Goal: Task Accomplishment & Management: Manage account settings

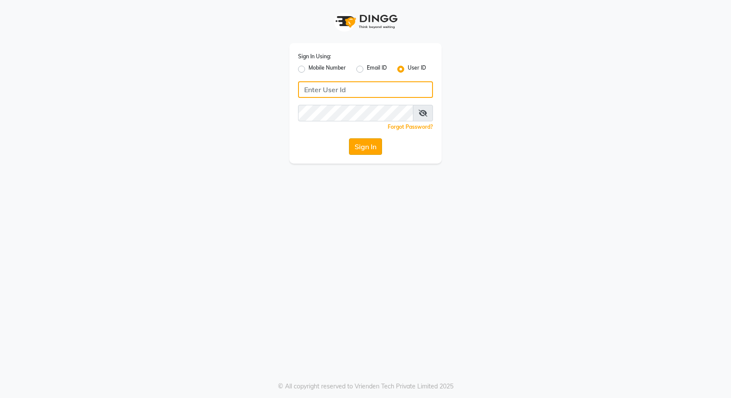
type input "e3591-01"
click at [356, 144] on button "Sign In" at bounding box center [365, 146] width 33 height 17
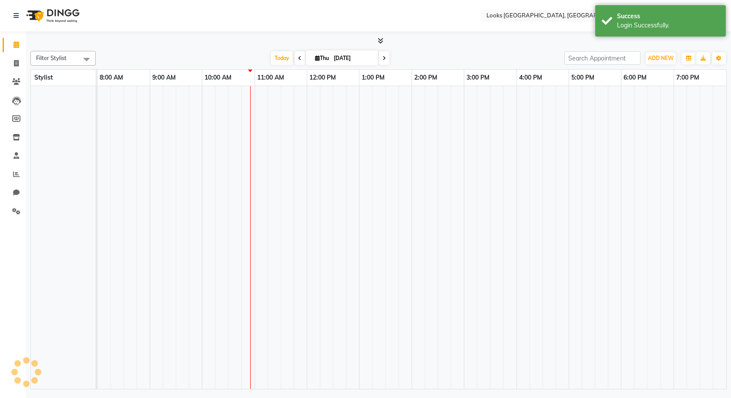
select select "en"
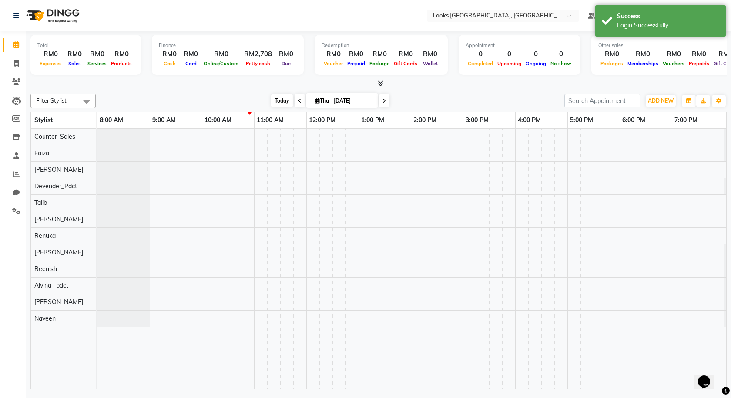
click at [272, 100] on span "Today" at bounding box center [282, 100] width 22 height 13
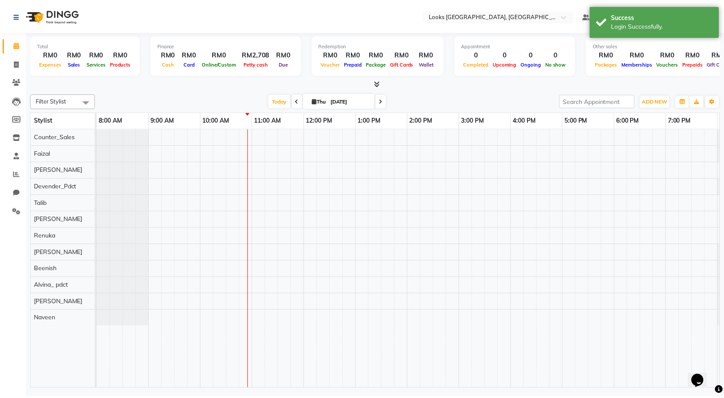
scroll to position [0, 50]
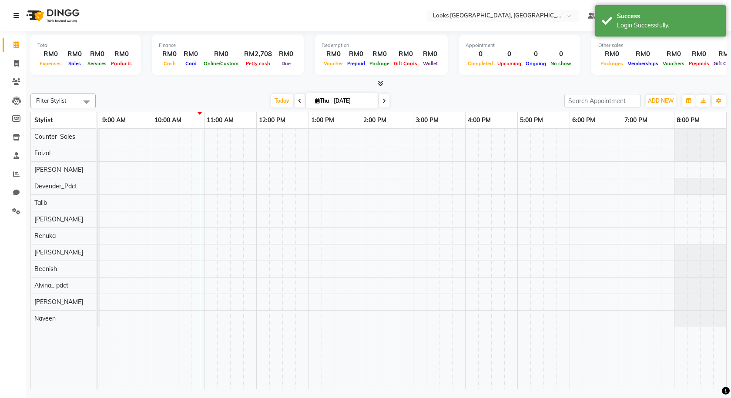
click at [379, 82] on icon at bounding box center [381, 83] width 6 height 7
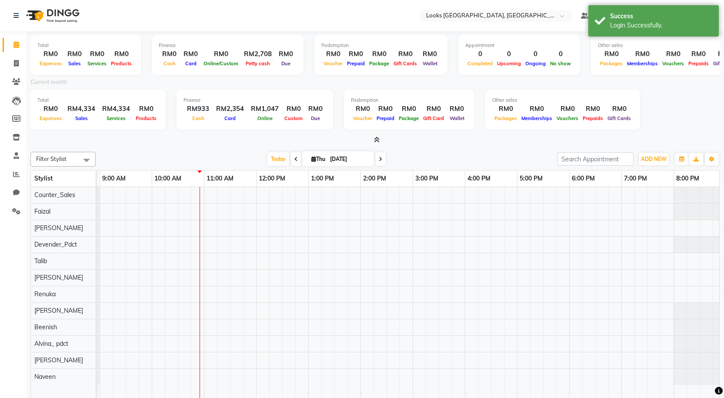
click at [9, 71] on li "Invoice" at bounding box center [13, 63] width 26 height 19
click at [12, 57] on link "Invoice" at bounding box center [13, 64] width 21 height 14
select select "service"
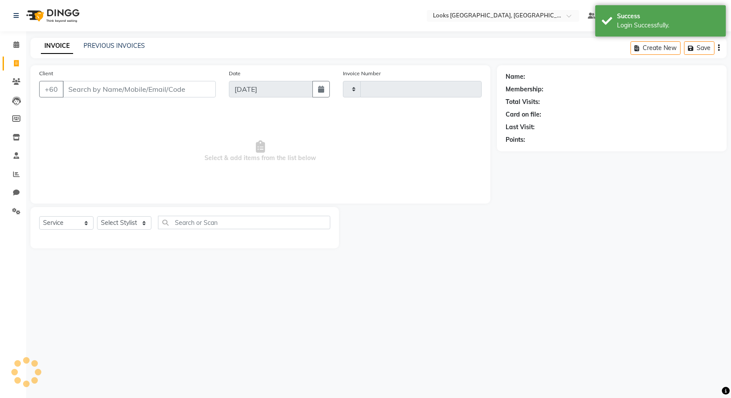
type input "1239"
select select "8109"
click at [86, 41] on div "PREVIOUS INVOICES" at bounding box center [114, 45] width 61 height 9
click at [90, 42] on link "PREVIOUS INVOICES" at bounding box center [114, 46] width 61 height 8
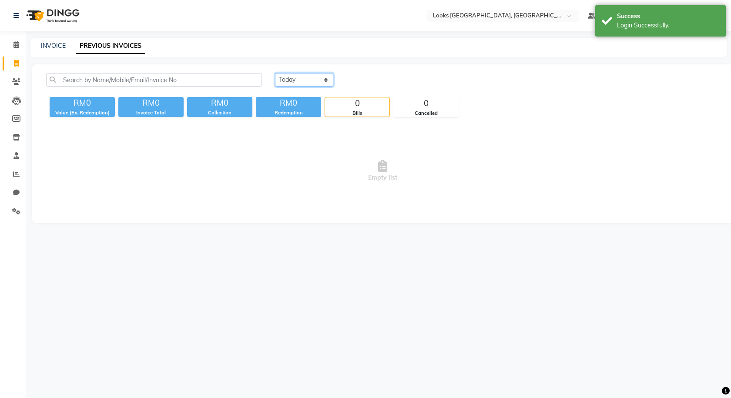
click at [322, 78] on select "Today Yesterday Custom Range" at bounding box center [304, 79] width 58 height 13
select select "range"
click at [275, 73] on select "Today Yesterday Custom Range" at bounding box center [304, 79] width 58 height 13
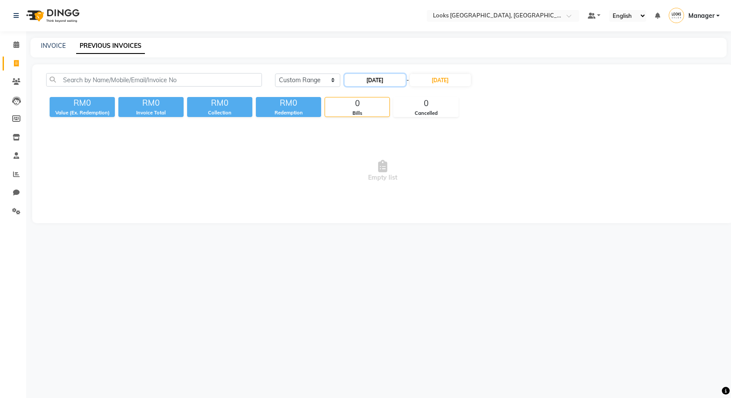
click at [377, 77] on input "04-09-2025" at bounding box center [375, 80] width 61 height 12
select select "9"
select select "2025"
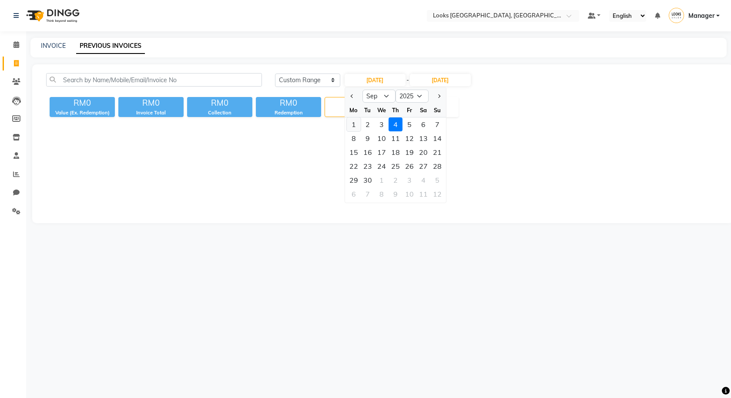
click at [358, 119] on div "1" at bounding box center [354, 124] width 14 height 14
type input "01-09-2025"
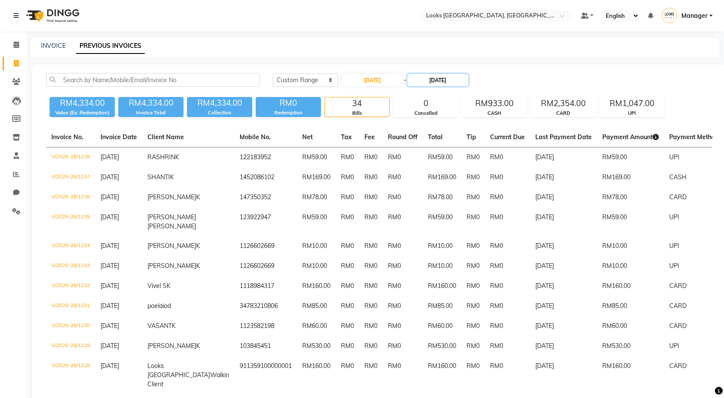
click at [450, 81] on input "[DATE]" at bounding box center [438, 80] width 61 height 12
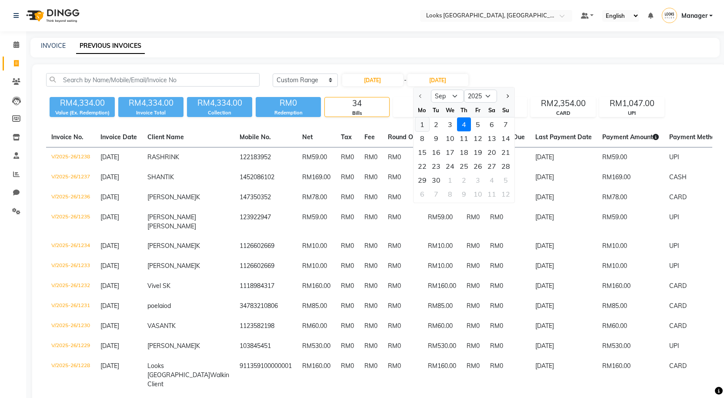
click at [425, 118] on div "1" at bounding box center [422, 124] width 14 height 14
type input "01-09-2025"
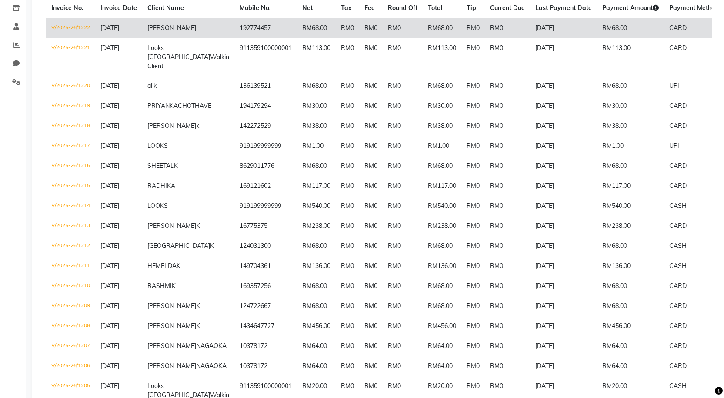
scroll to position [131, 0]
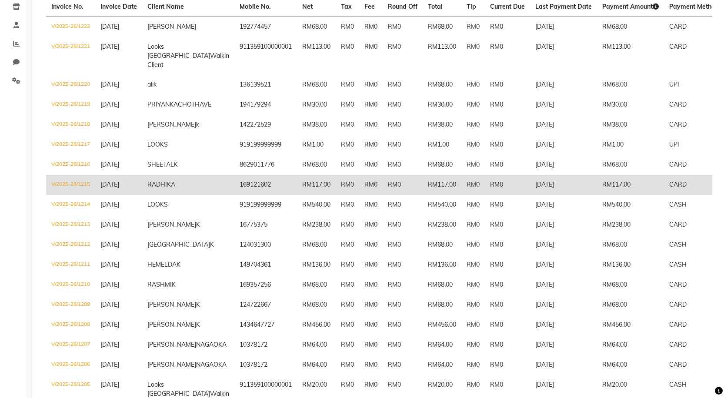
click at [359, 195] on td "RM0" at bounding box center [370, 185] width 23 height 20
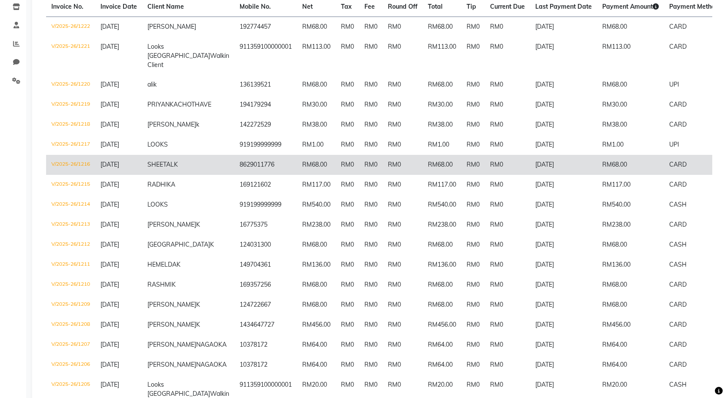
click at [234, 174] on td "8629011776" at bounding box center [265, 165] width 63 height 20
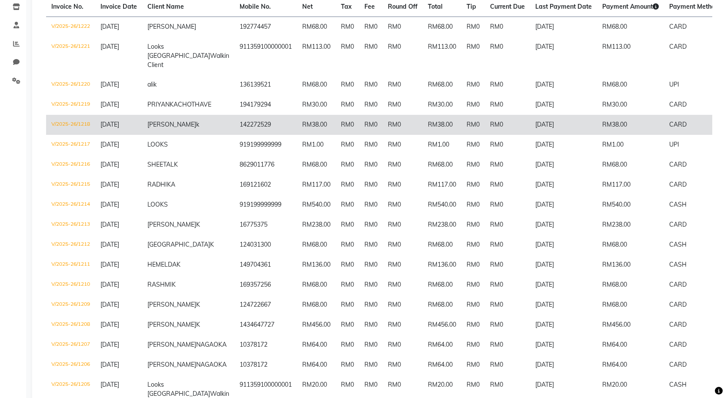
click at [139, 135] on td "01-09-2025" at bounding box center [118, 125] width 47 height 20
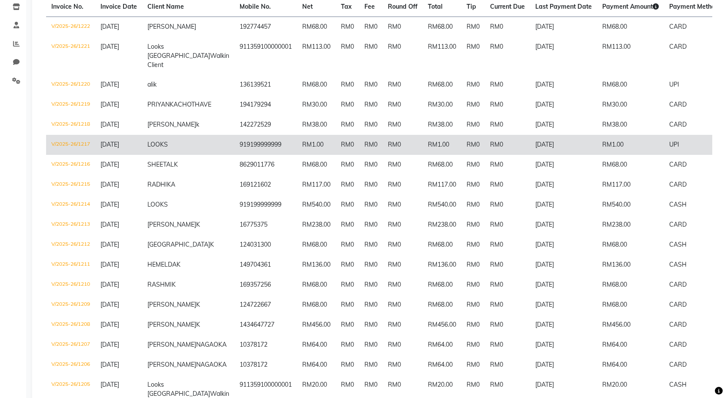
click at [154, 148] on span "LOOKS" at bounding box center [157, 145] width 20 height 8
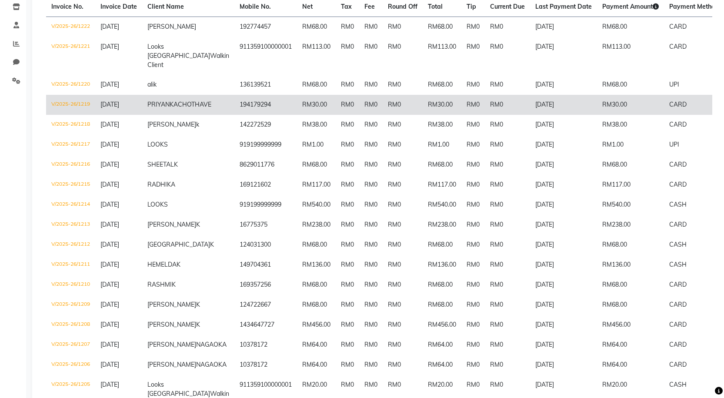
click at [149, 108] on td "PRIYANKA CHOTHAVE" at bounding box center [188, 105] width 92 height 20
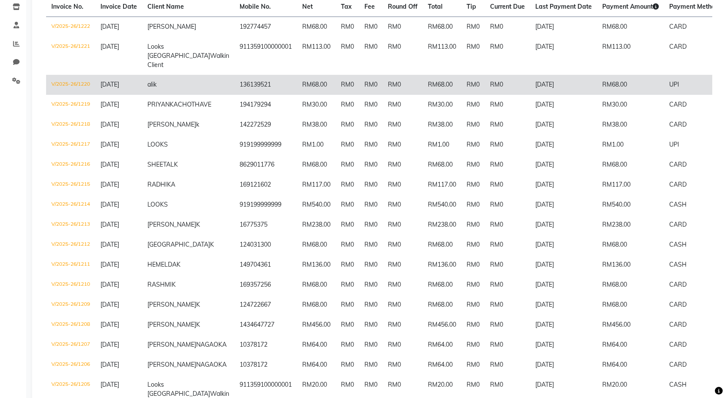
click at [141, 89] on td "01-09-2025" at bounding box center [118, 85] width 47 height 20
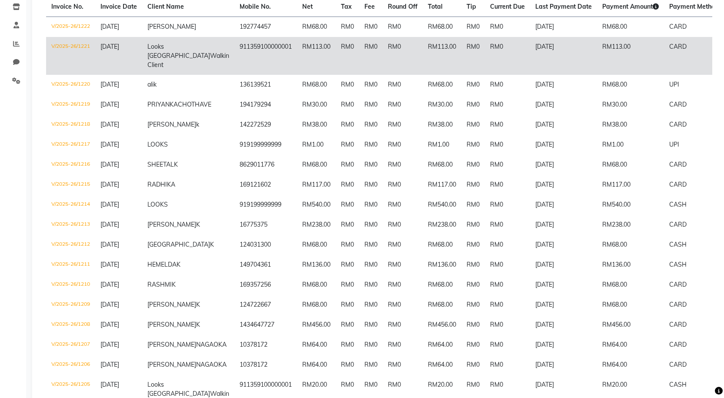
click at [127, 72] on td "01-09-2025" at bounding box center [118, 56] width 47 height 38
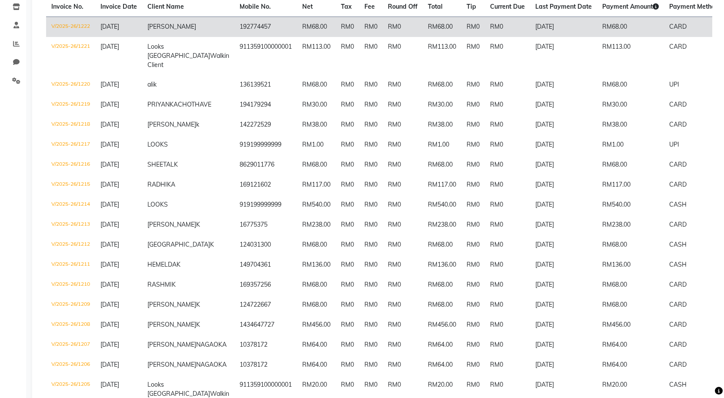
click at [107, 30] on span "01-09-2025" at bounding box center [109, 27] width 19 height 8
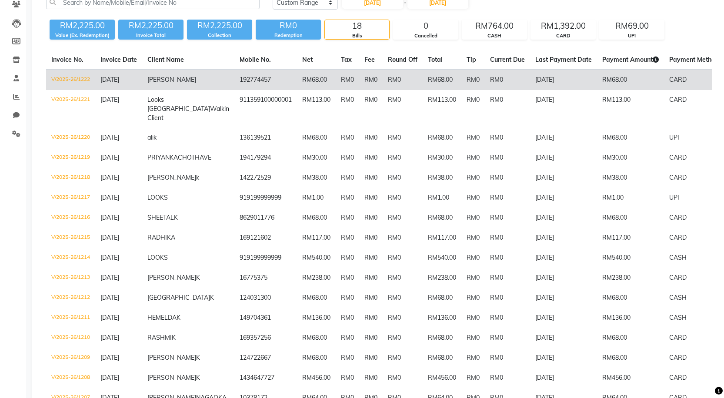
scroll to position [0, 0]
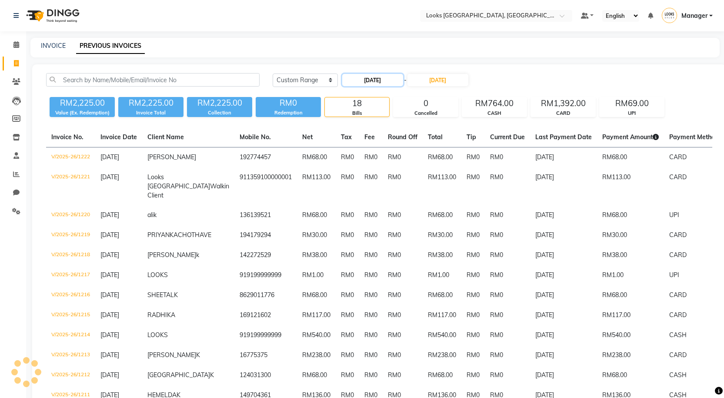
click at [358, 77] on input "01-09-2025" at bounding box center [372, 80] width 61 height 12
select select "9"
select select "2025"
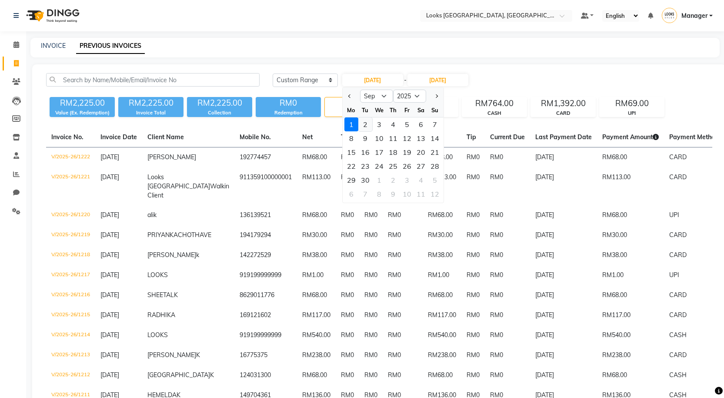
click at [370, 124] on div "2" at bounding box center [365, 124] width 14 height 14
type input "[DATE]"
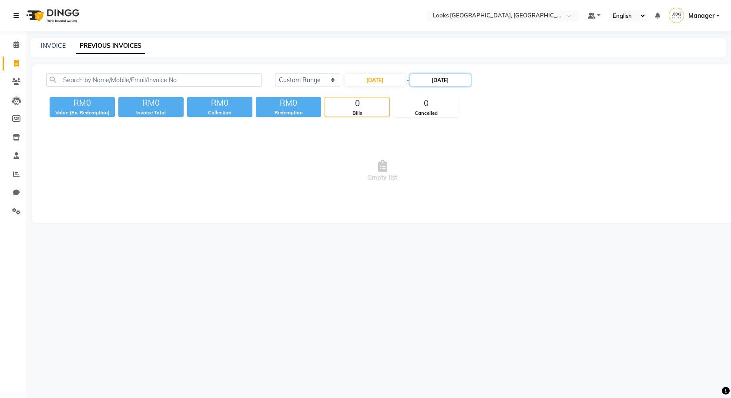
click at [438, 81] on input "01-09-2025" at bounding box center [440, 80] width 61 height 12
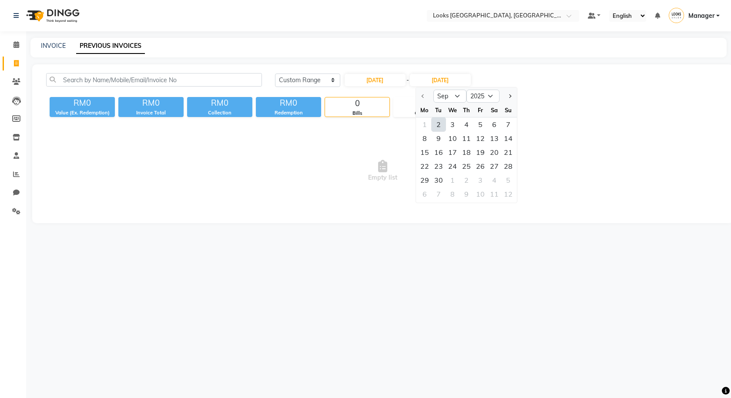
click at [439, 123] on div "2" at bounding box center [439, 124] width 14 height 14
type input "[DATE]"
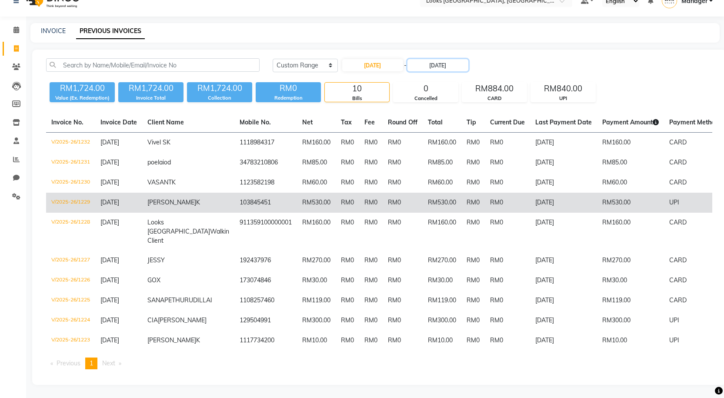
scroll to position [30, 0]
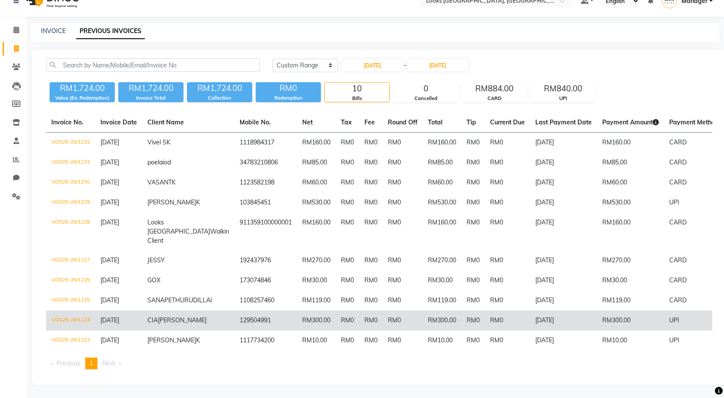
click at [383, 315] on td "RM0" at bounding box center [403, 321] width 40 height 20
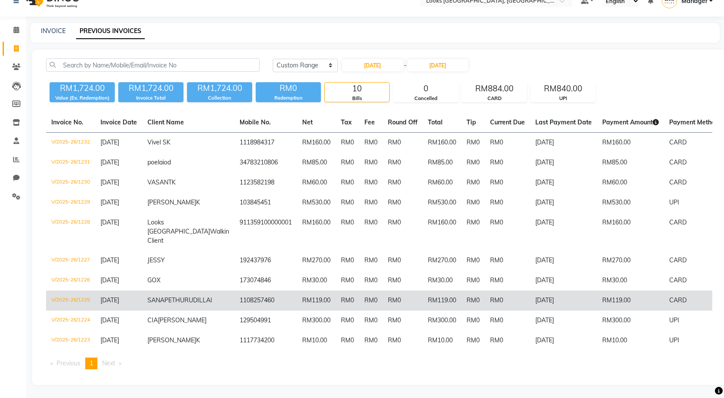
click at [179, 291] on td "SANA PETHURUDILLAI" at bounding box center [188, 301] width 92 height 20
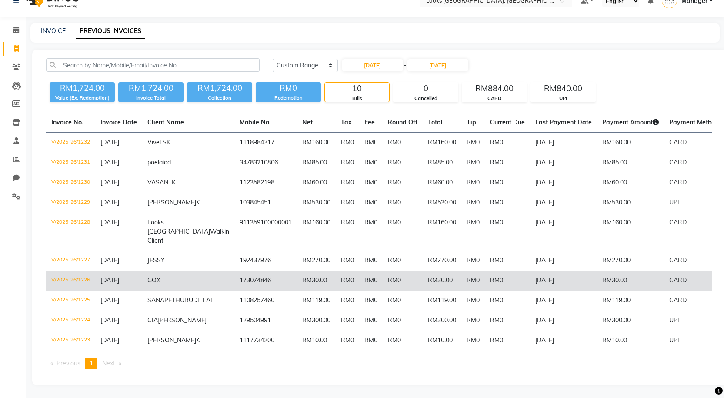
click at [234, 271] on td "173074846" at bounding box center [265, 281] width 63 height 20
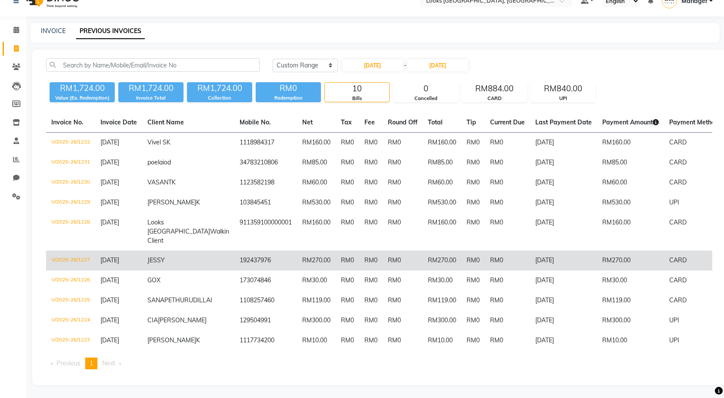
click at [252, 251] on td "192437976" at bounding box center [265, 261] width 63 height 20
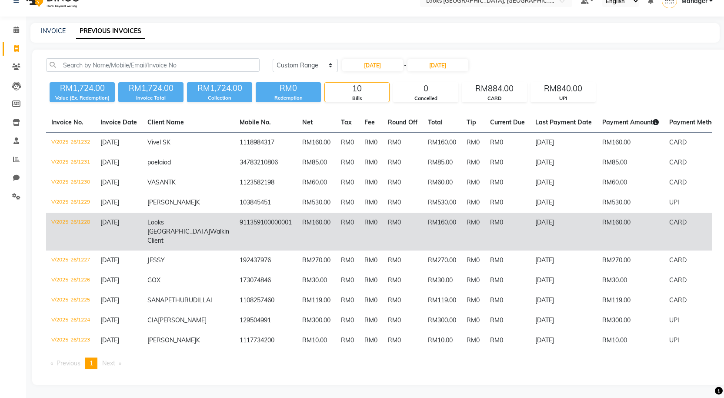
click at [258, 214] on td "911359100000001" at bounding box center [265, 232] width 63 height 38
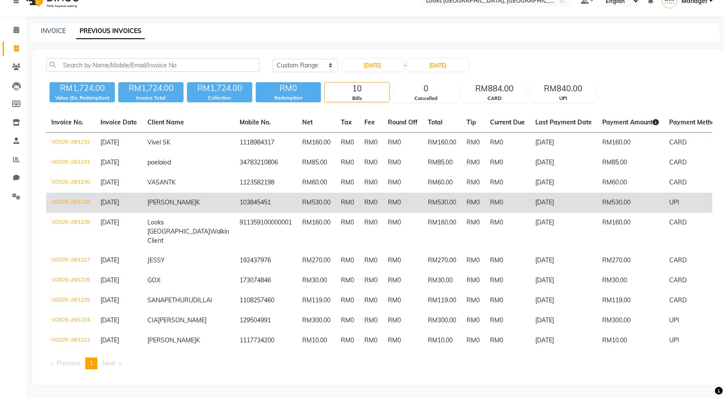
click at [234, 193] on td "103845451" at bounding box center [265, 203] width 63 height 20
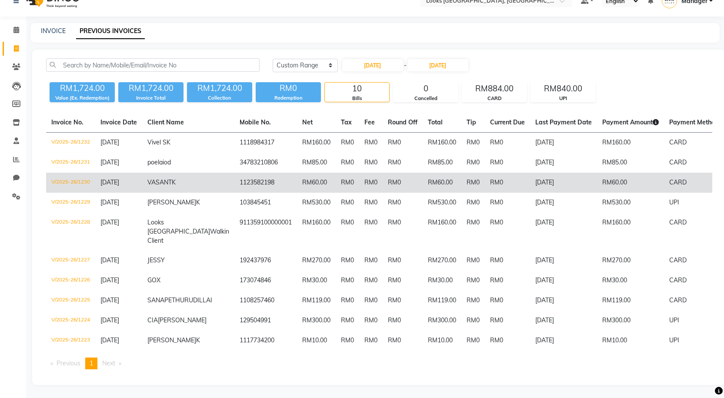
click at [234, 176] on td "1123582198" at bounding box center [265, 183] width 63 height 20
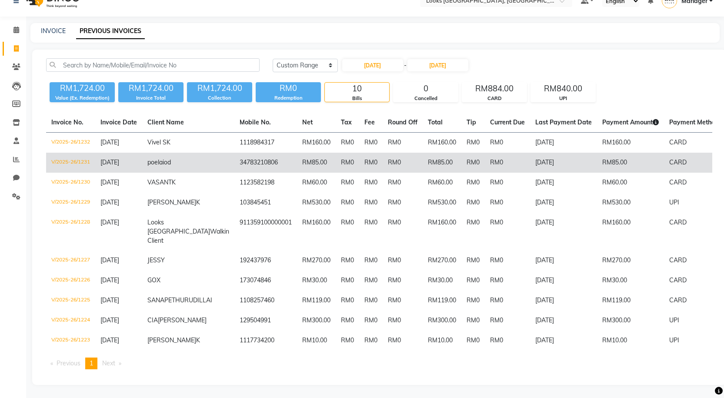
click at [234, 153] on td "34783210806" at bounding box center [265, 163] width 63 height 20
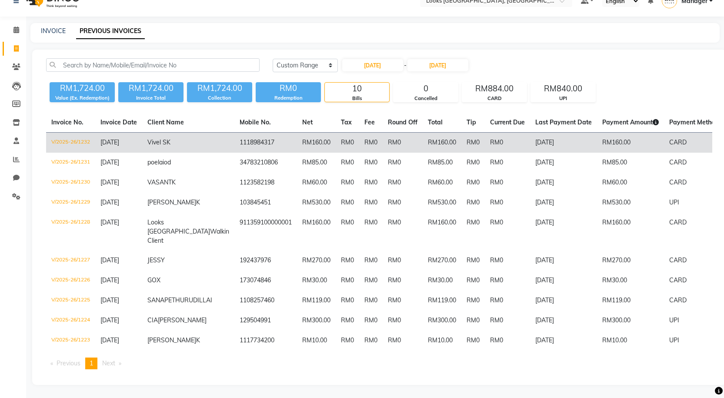
click at [198, 133] on td "Vivel S K" at bounding box center [188, 143] width 92 height 20
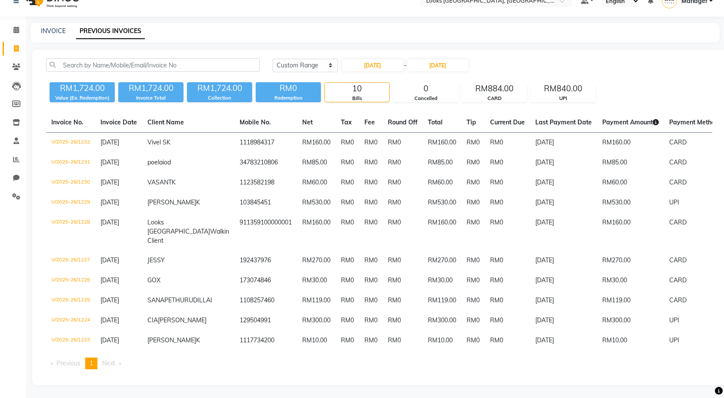
click at [16, 58] on li "Clients" at bounding box center [13, 67] width 26 height 19
click at [17, 64] on icon at bounding box center [16, 67] width 8 height 7
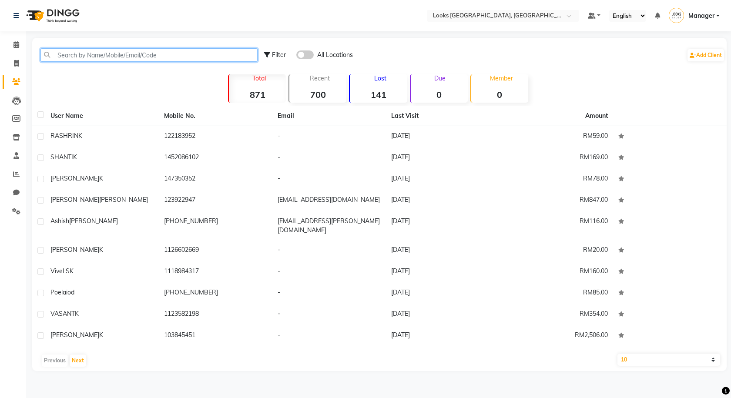
click at [79, 50] on input "text" at bounding box center [148, 54] width 217 height 13
paste input "60129504991"
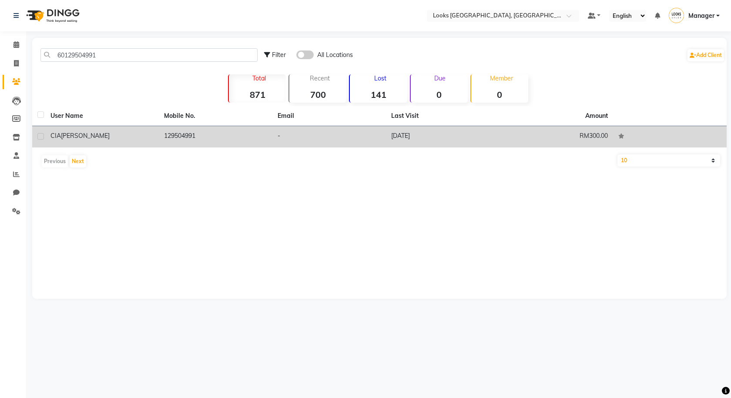
click at [255, 133] on td "129504991" at bounding box center [216, 136] width 114 height 21
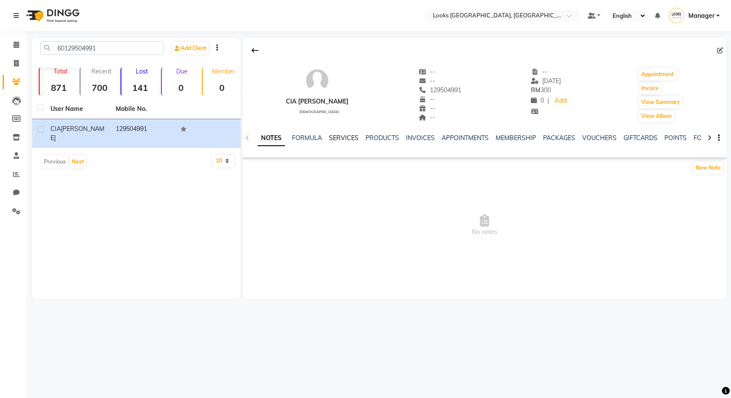
click at [348, 139] on link "SERVICES" at bounding box center [344, 138] width 30 height 8
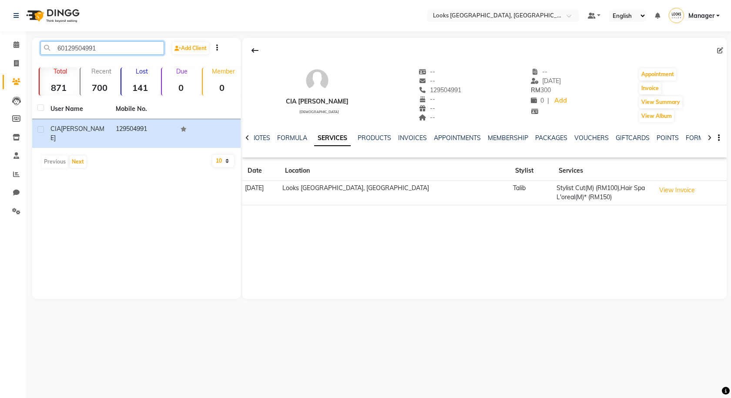
click at [97, 46] on input "60129504991" at bounding box center [102, 47] width 124 height 13
paste input "108257460"
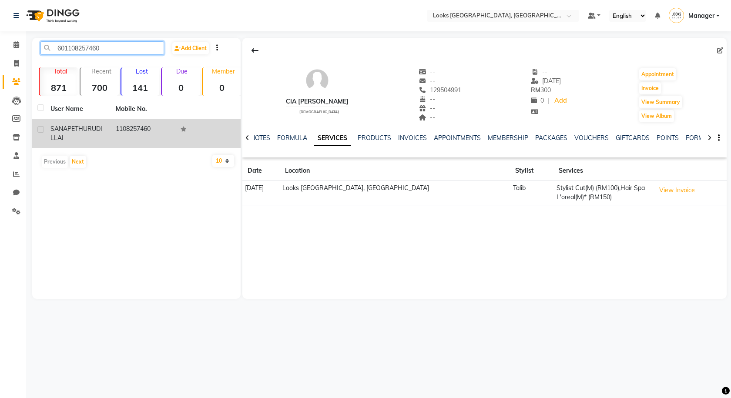
type input "601108257460"
click at [121, 129] on td "1108257460" at bounding box center [142, 133] width 65 height 29
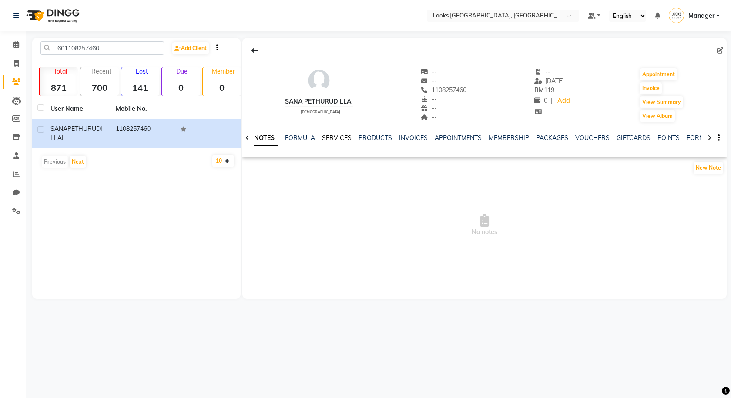
click at [340, 140] on link "SERVICES" at bounding box center [337, 138] width 30 height 8
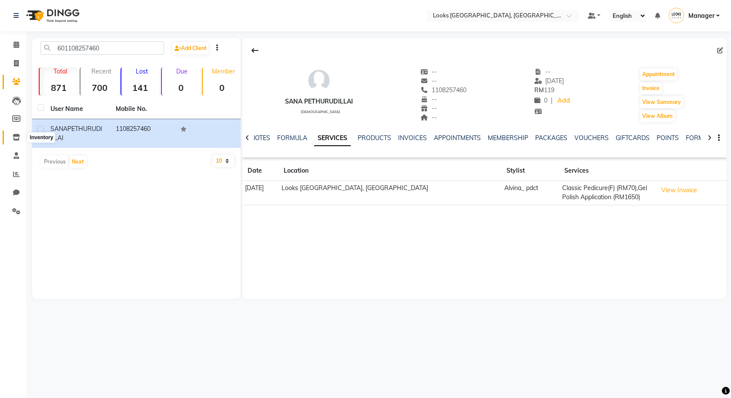
click at [18, 134] on icon at bounding box center [16, 137] width 7 height 7
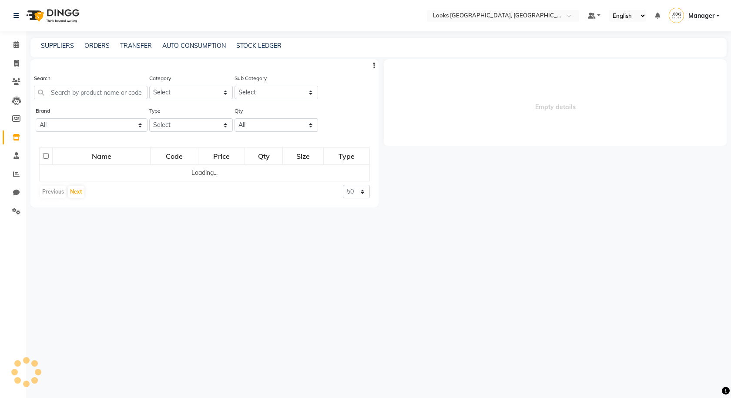
select select
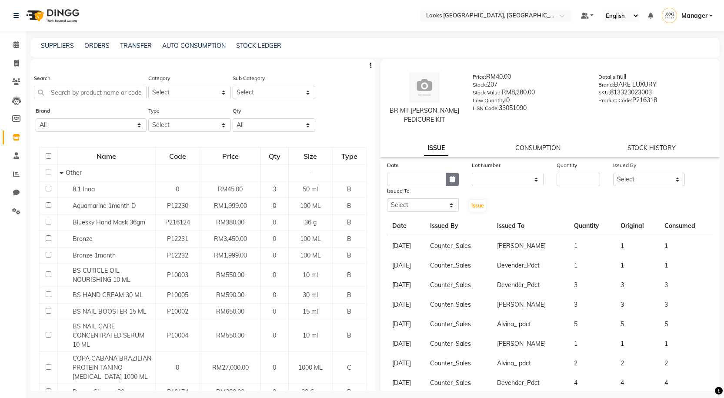
click at [452, 174] on button "button" at bounding box center [452, 179] width 13 height 13
select select "9"
select select "2025"
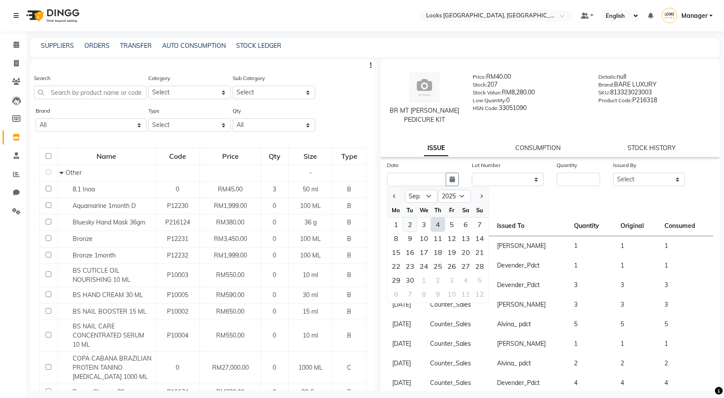
click at [412, 221] on div "2" at bounding box center [410, 225] width 14 height 14
type input "02-09-2025"
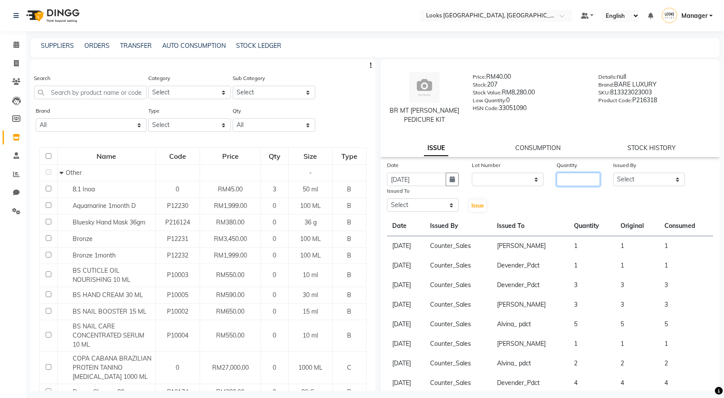
click at [565, 176] on input "number" at bounding box center [579, 179] width 44 height 13
type input "1"
click at [652, 178] on select "Select Alvina_ pdct Awaiz_Mgr Beenish Counter_Sales Cynthia_pdct Devender_Pdct …" at bounding box center [649, 179] width 72 height 13
select select "75497"
click at [613, 173] on select "Select Alvina_ pdct Awaiz_Mgr Beenish Counter_Sales Cynthia_pdct Devender_Pdct …" at bounding box center [649, 179] width 72 height 13
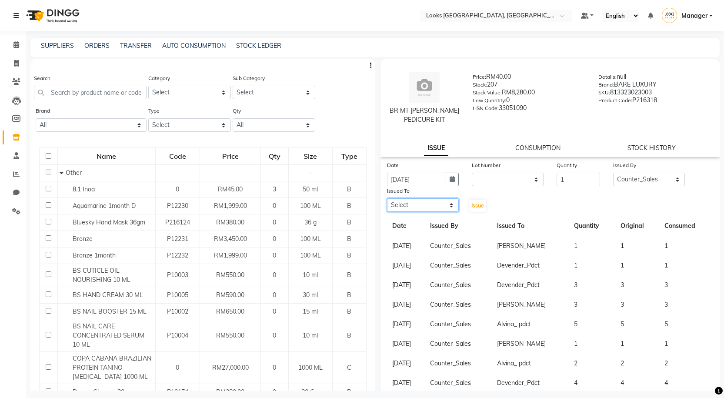
click at [411, 203] on select "Select Alvina_ pdct Awaiz_Mgr Beenish Counter_Sales Cynthia_pdct Devender_Pdct …" at bounding box center [423, 204] width 72 height 13
select select "89279"
click at [387, 198] on select "Select Alvina_ pdct Awaiz_Mgr Beenish Counter_Sales Cynthia_pdct Devender_Pdct …" at bounding box center [423, 204] width 72 height 13
click at [477, 209] on button "Issue" at bounding box center [477, 206] width 17 height 12
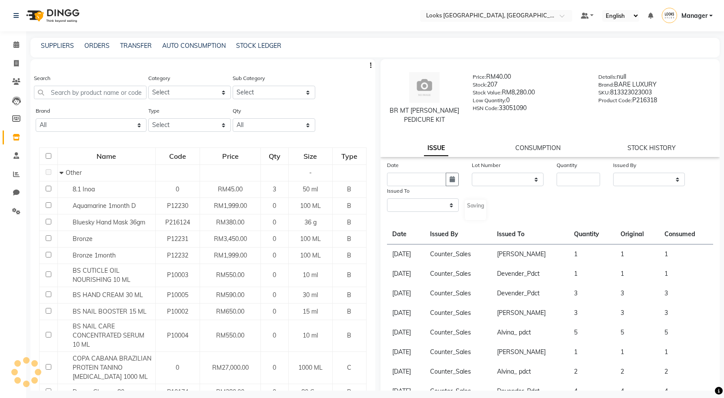
select select
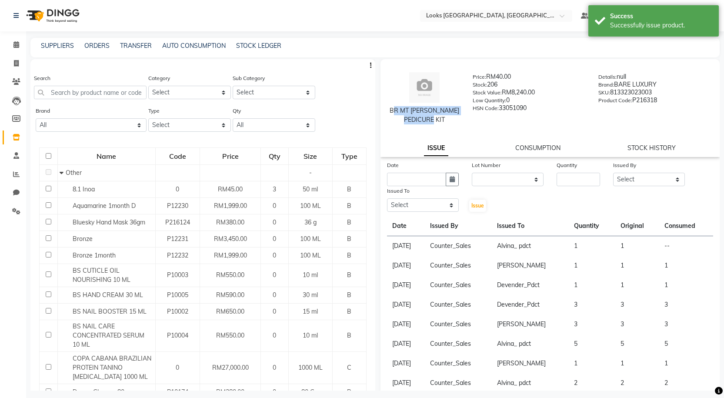
drag, startPoint x: 395, startPoint y: 113, endPoint x: 453, endPoint y: 131, distance: 60.8
click at [453, 131] on div "BR MT SEABERRY PEDICURE KIT Price: RM40.00 Stock: 206 Stock Value: RM8,240.00 L…" at bounding box center [550, 99] width 353 height 70
copy div "BR MT SEABERRY PEDICURE KIT"
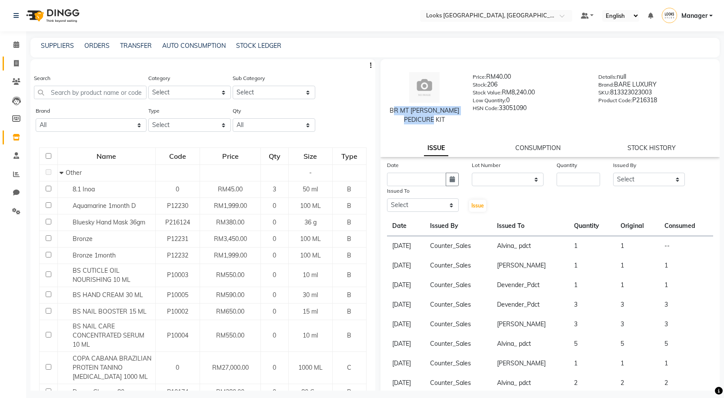
click at [21, 57] on link "Invoice" at bounding box center [13, 64] width 21 height 14
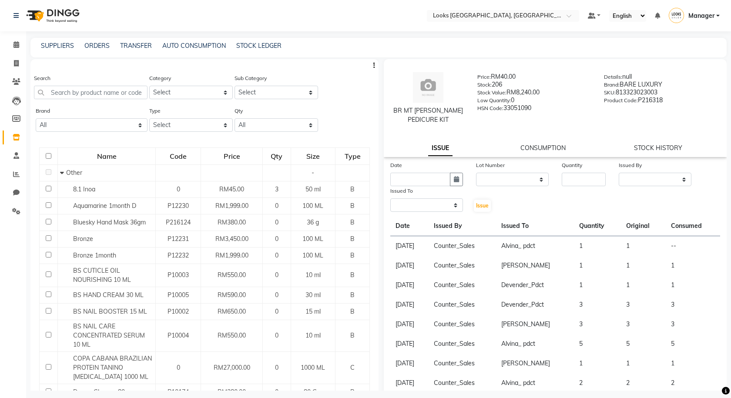
select select "service"
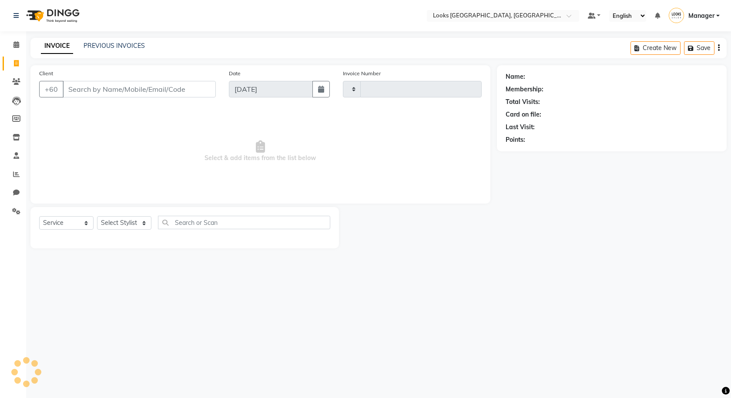
type input "1239"
select select "8109"
click at [95, 44] on link "PREVIOUS INVOICES" at bounding box center [114, 46] width 61 height 8
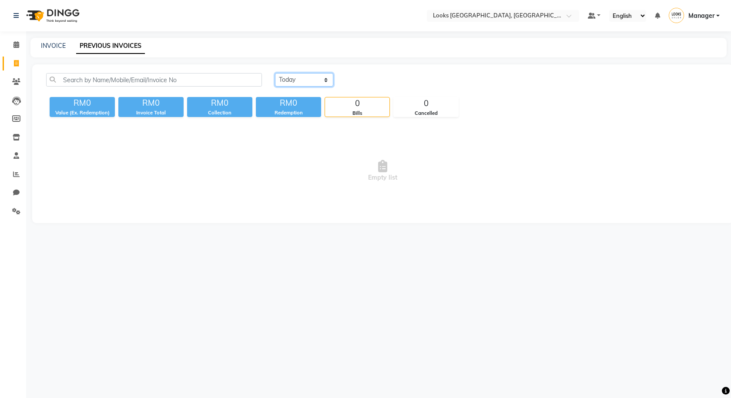
click at [298, 80] on select "Today Yesterday Custom Range" at bounding box center [304, 79] width 58 height 13
select select "yesterday"
click at [275, 73] on select "Today Yesterday Custom Range" at bounding box center [304, 79] width 58 height 13
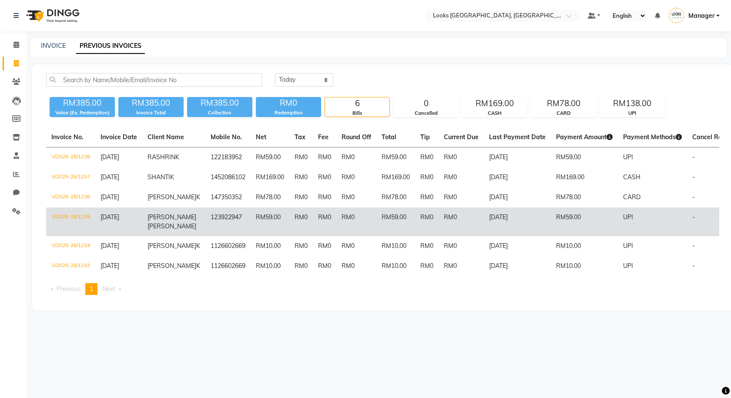
click at [396, 223] on td "RM59.00" at bounding box center [395, 222] width 39 height 29
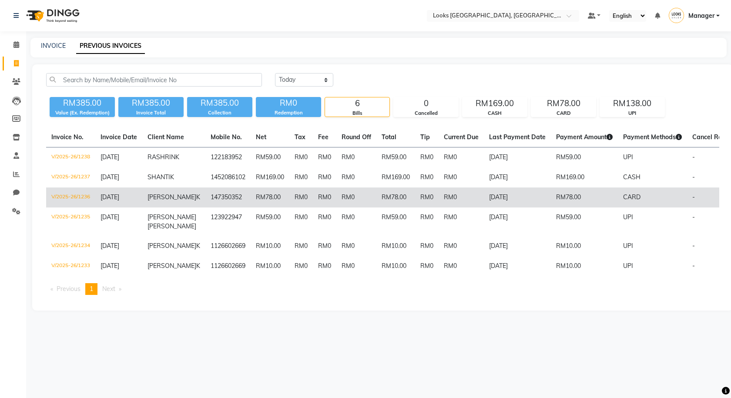
click at [336, 194] on td "RM0" at bounding box center [356, 197] width 40 height 20
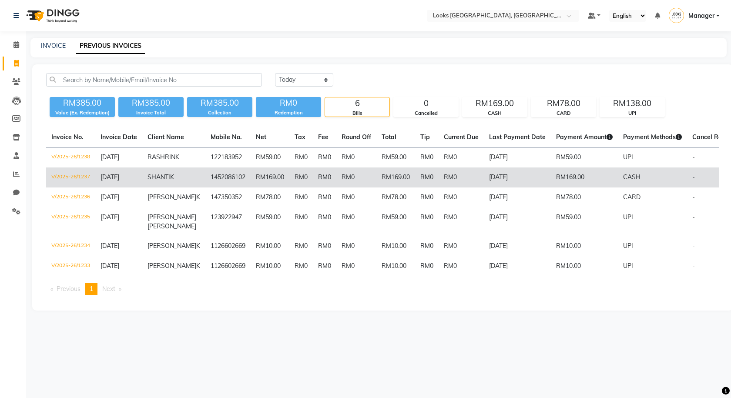
click at [318, 182] on td "RM0" at bounding box center [324, 177] width 23 height 20
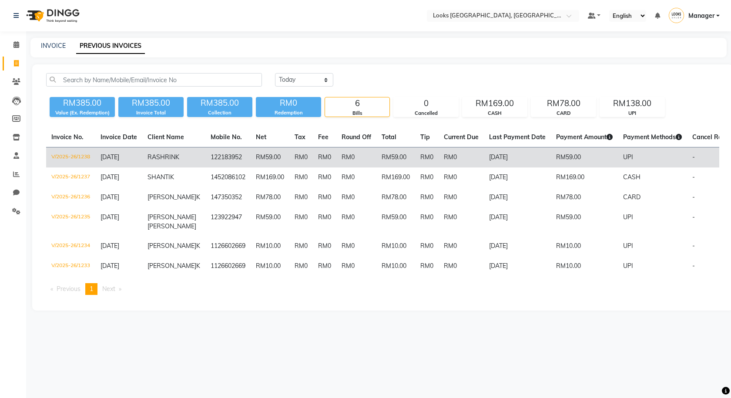
click at [267, 164] on td "RM59.00" at bounding box center [270, 157] width 39 height 20
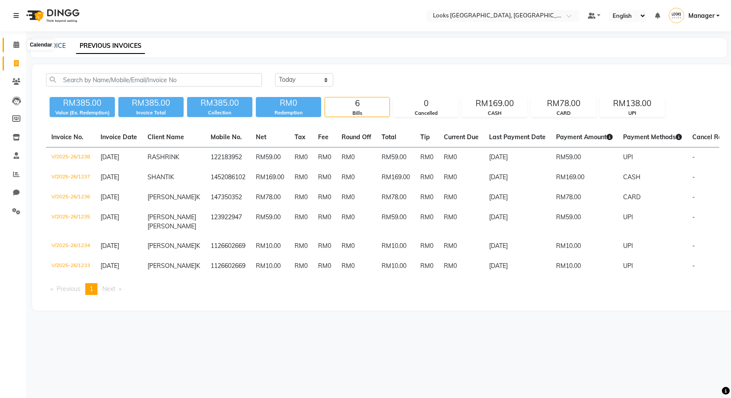
click at [18, 46] on icon at bounding box center [16, 44] width 6 height 7
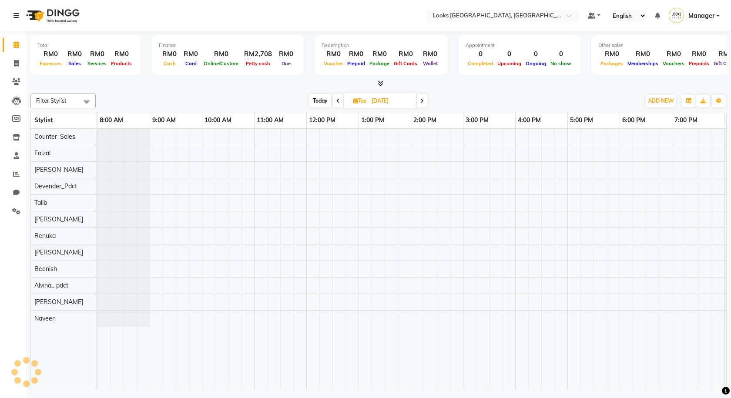
scroll to position [0, 50]
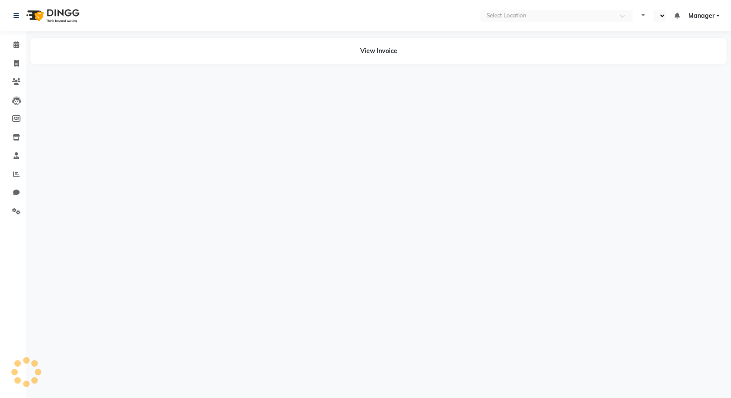
select select "en"
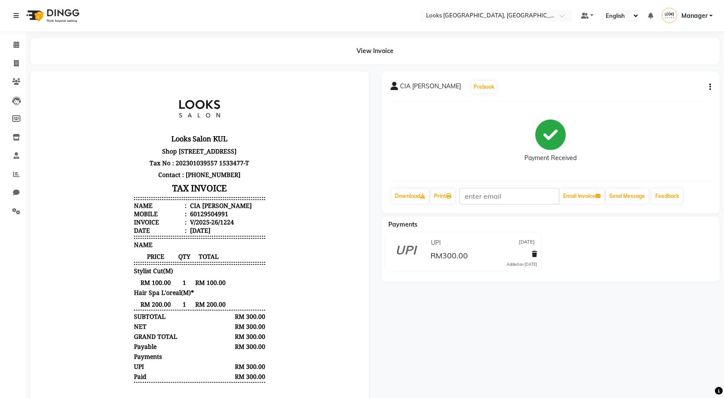
click at [207, 218] on div "60129504991" at bounding box center [208, 214] width 40 height 8
copy div "60129504991"
drag, startPoint x: 195, startPoint y: 227, endPoint x: 195, endPoint y: 231, distance: 4.8
click at [195, 218] on div "601108257460" at bounding box center [210, 214] width 44 height 8
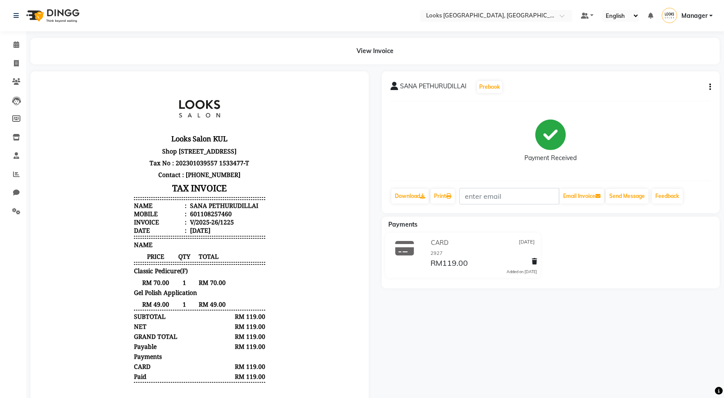
click at [195, 218] on div "601108257460" at bounding box center [210, 214] width 44 height 8
copy div "601108257460"
click at [14, 51] on link "Calendar" at bounding box center [13, 45] width 21 height 14
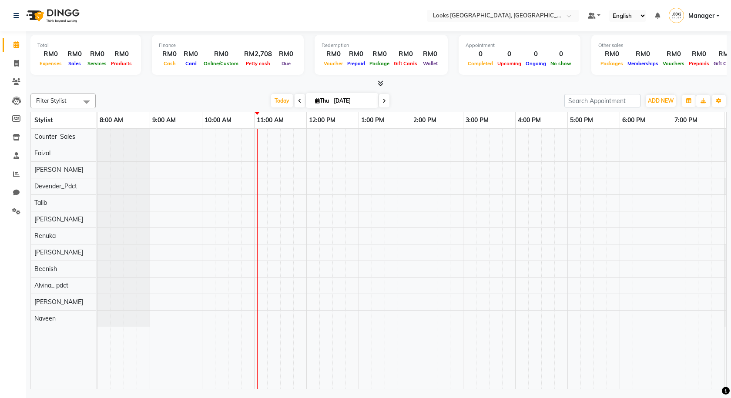
click at [298, 101] on icon at bounding box center [299, 100] width 3 height 5
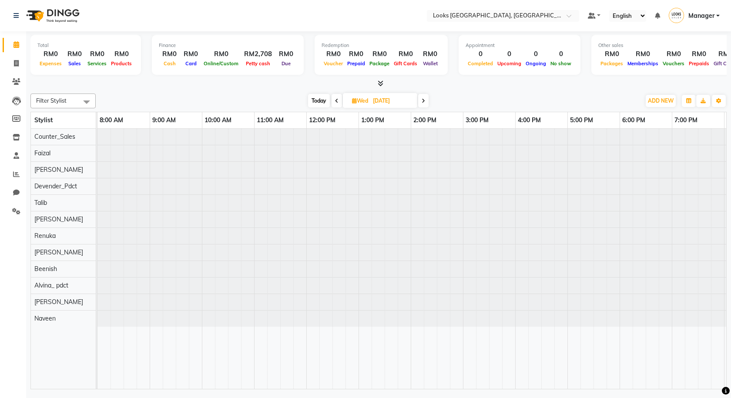
scroll to position [0, 50]
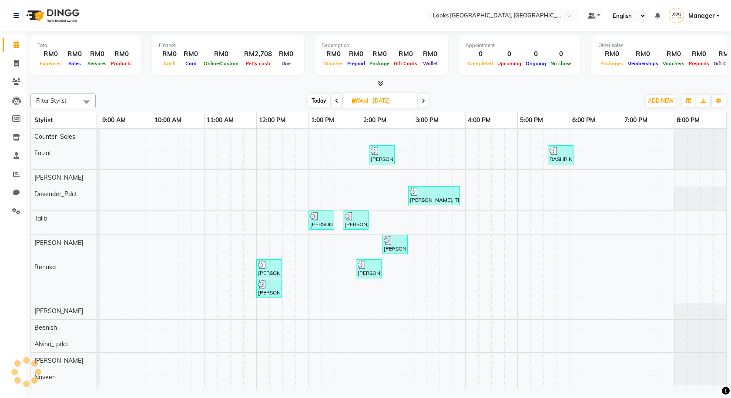
click at [335, 99] on icon at bounding box center [336, 100] width 3 height 5
type input "[DATE]"
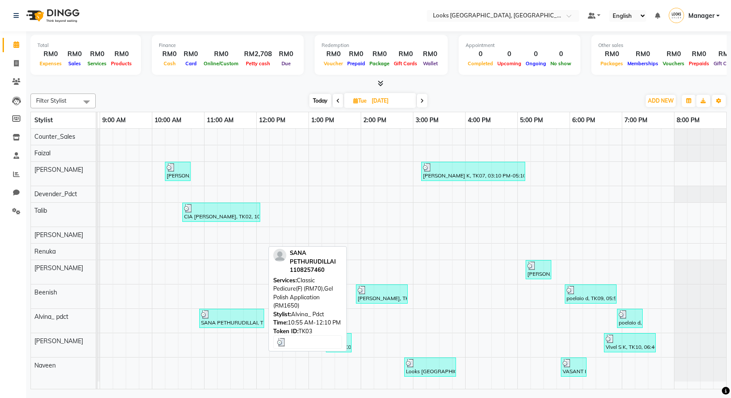
click at [249, 321] on div "SANA PETHURUDILLAI, TK03, 10:55 AM-12:10 PM, Classic Pedicure(F) (RM70),Gel Pol…" at bounding box center [231, 318] width 63 height 17
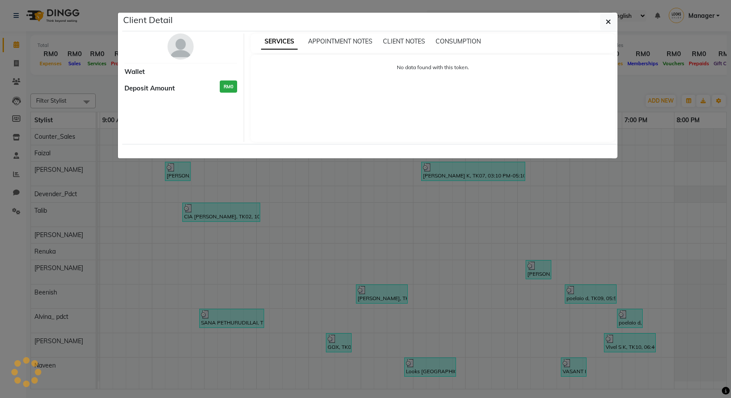
select select "3"
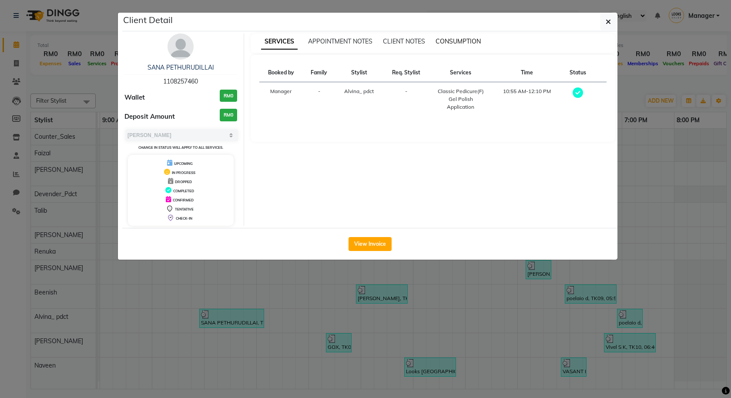
click at [455, 44] on span "CONSUMPTION" at bounding box center [457, 41] width 45 height 8
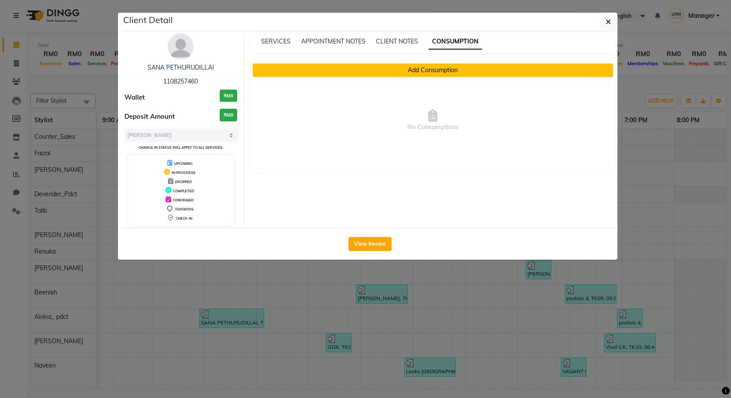
click at [463, 66] on button "Add Consumption" at bounding box center [433, 70] width 361 height 13
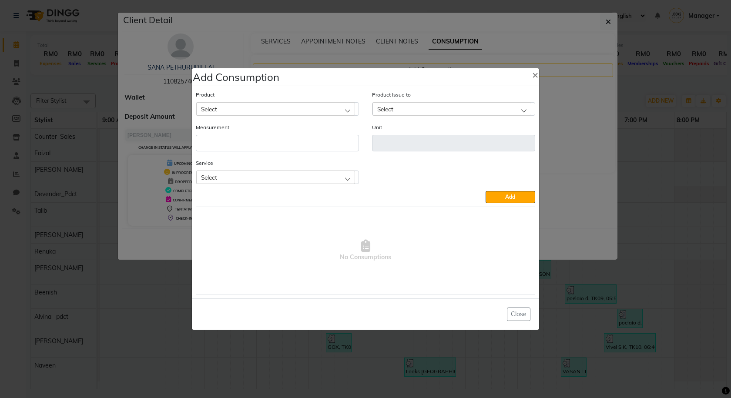
click at [300, 179] on div "Select" at bounding box center [275, 177] width 159 height 13
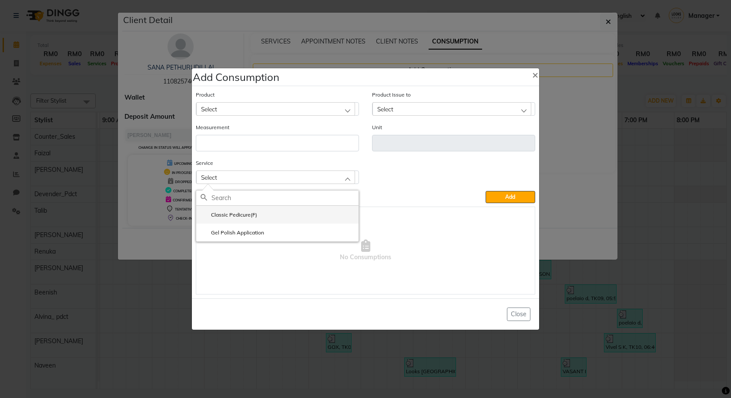
click at [247, 214] on label "Classic Pedicure(F)" at bounding box center [229, 215] width 57 height 8
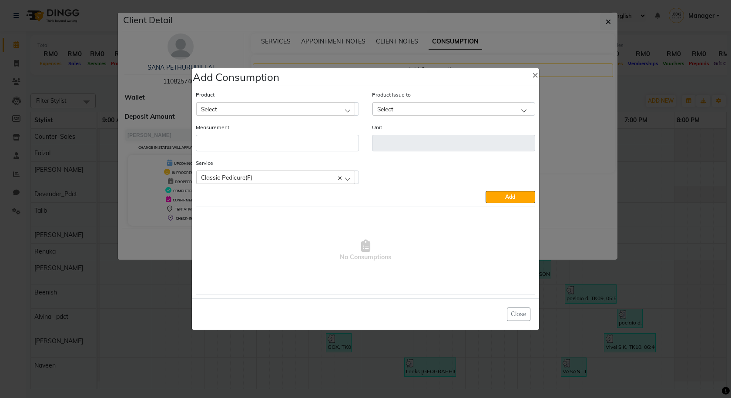
click at [279, 98] on div "Product Select" at bounding box center [277, 103] width 163 height 26
click at [282, 107] on div "Select" at bounding box center [275, 108] width 159 height 13
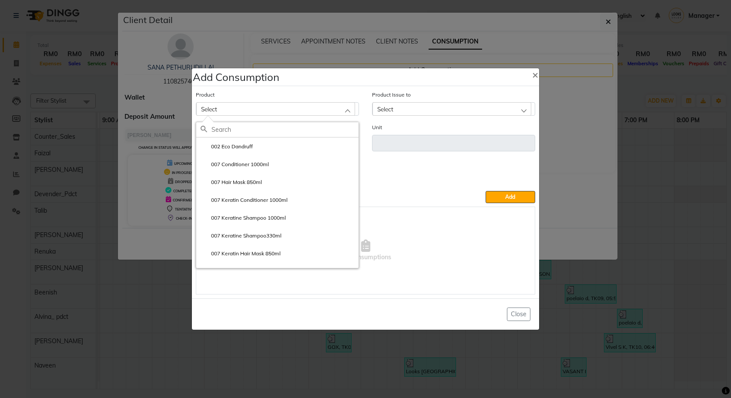
paste input "BR MT SEABERRY PEDICURE KIT"
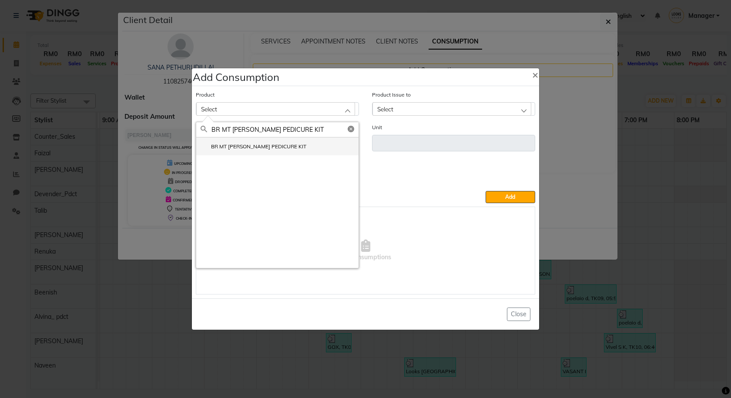
type input "BR MT SEABERRY PEDICURE KIT"
click at [275, 146] on label "BR MT SEABERRY PEDICURE KIT" at bounding box center [254, 147] width 106 height 8
type input "pc"
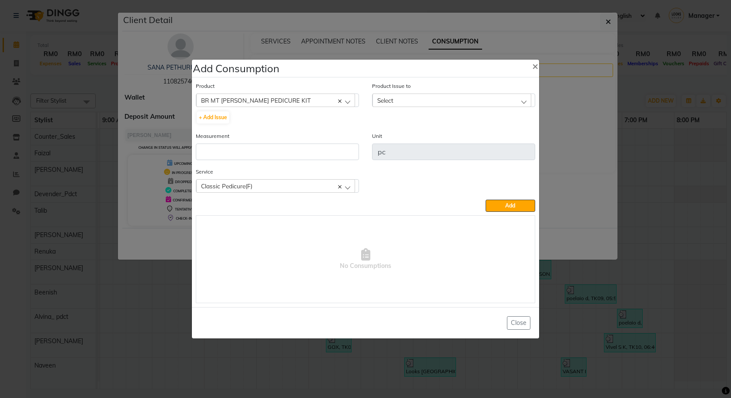
click at [398, 100] on div "Select" at bounding box center [451, 100] width 159 height 13
drag, startPoint x: 445, startPoint y: 132, endPoint x: 444, endPoint y: 137, distance: 5.0
click at [446, 133] on li "2025-09-02, Issued to: Alvina_ pdct, Balance: 1" at bounding box center [453, 138] width 162 height 18
click at [298, 152] on input "number" at bounding box center [277, 152] width 163 height 17
type input "1"
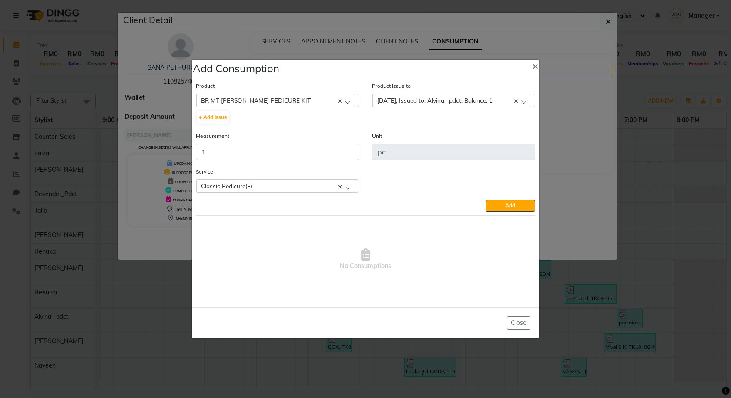
click at [508, 212] on div "Product BR MT SEABERRY PEDICURE KIT 002 Eco Dandruff + Add Issue Product Issue …" at bounding box center [366, 192] width 344 height 226
click at [508, 208] on span "Add" at bounding box center [510, 205] width 10 height 7
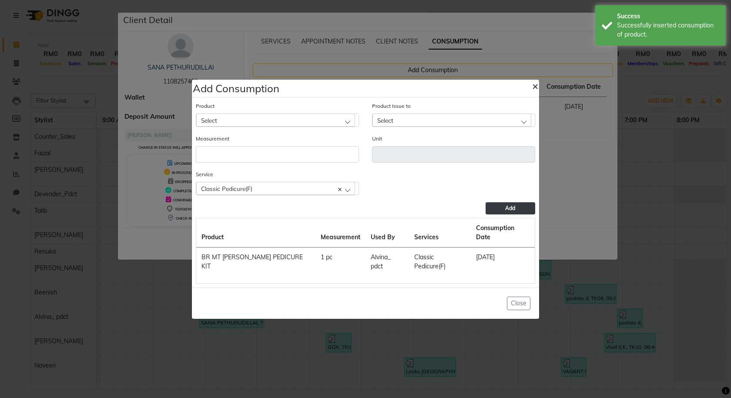
click at [538, 92] on span "×" at bounding box center [535, 85] width 6 height 13
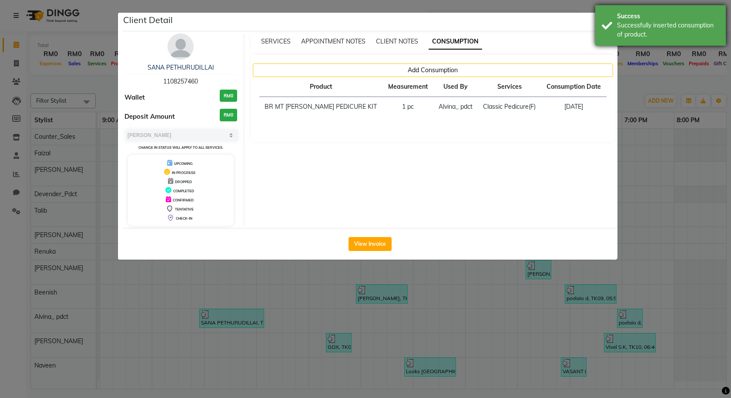
click at [596, 30] on div "Success Successfully inserted consumption of product." at bounding box center [660, 25] width 131 height 40
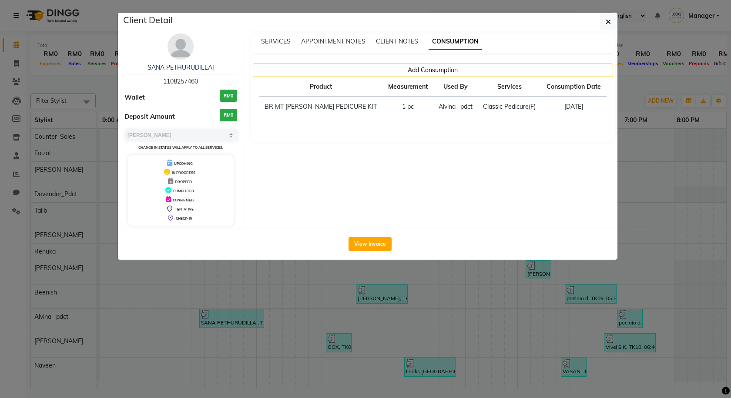
click at [605, 17] on button "button" at bounding box center [608, 21] width 17 height 17
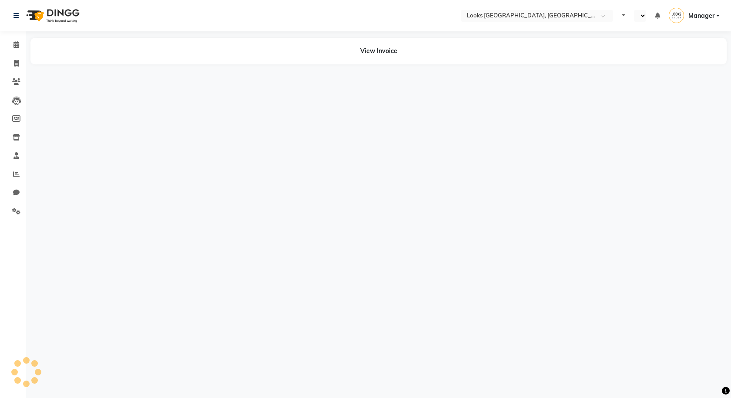
select select "en"
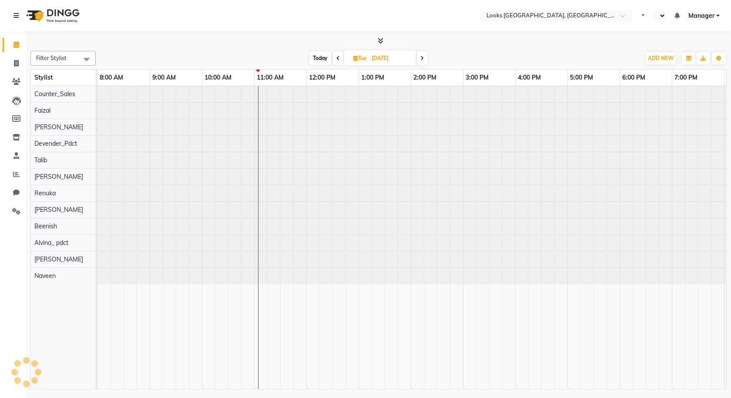
select select "en"
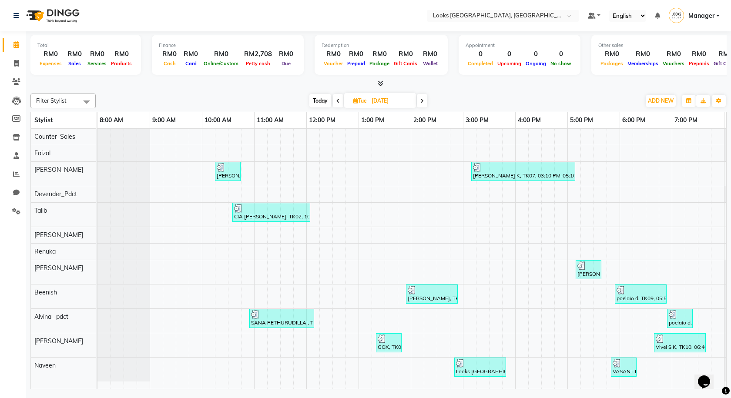
click at [318, 101] on span "Today" at bounding box center [320, 100] width 22 height 13
type input "[DATE]"
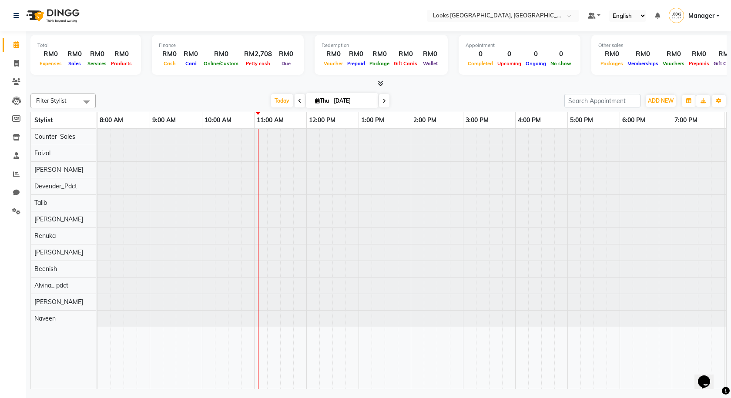
scroll to position [0, 50]
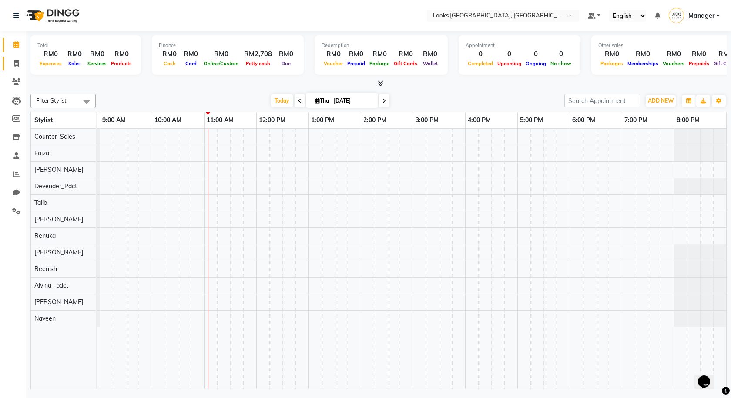
click at [13, 57] on link "Invoice" at bounding box center [13, 64] width 21 height 14
select select "service"
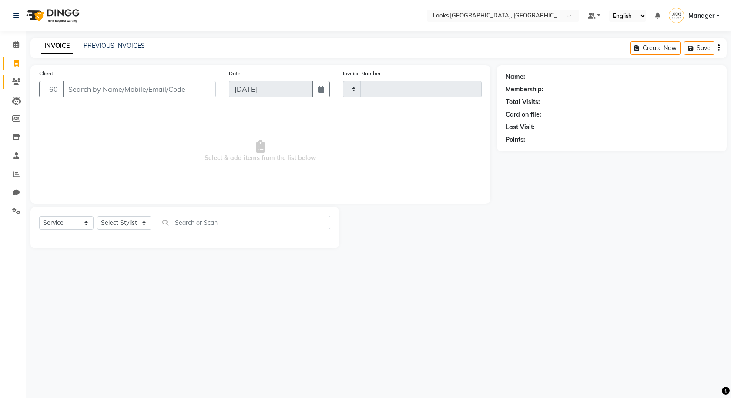
type input "1239"
select select "8109"
click at [14, 86] on span at bounding box center [16, 82] width 15 height 10
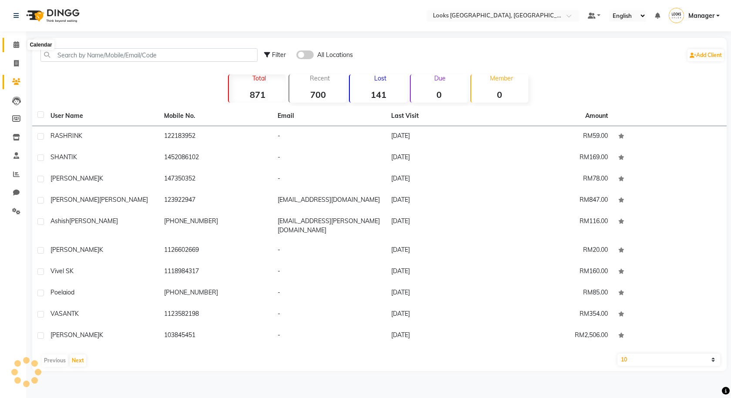
click at [9, 46] on span at bounding box center [16, 45] width 15 height 10
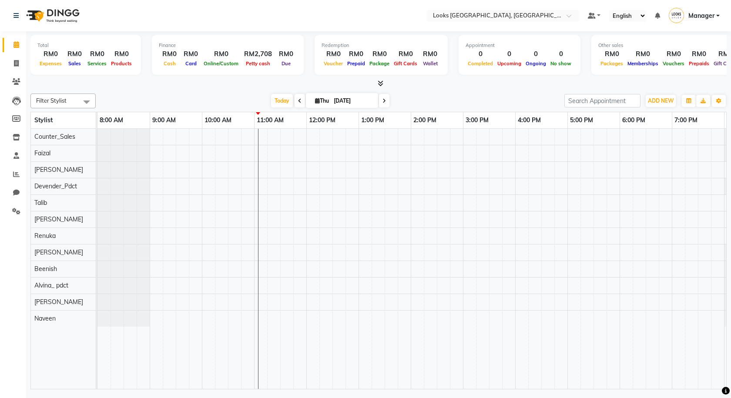
click at [378, 81] on icon at bounding box center [381, 83] width 6 height 7
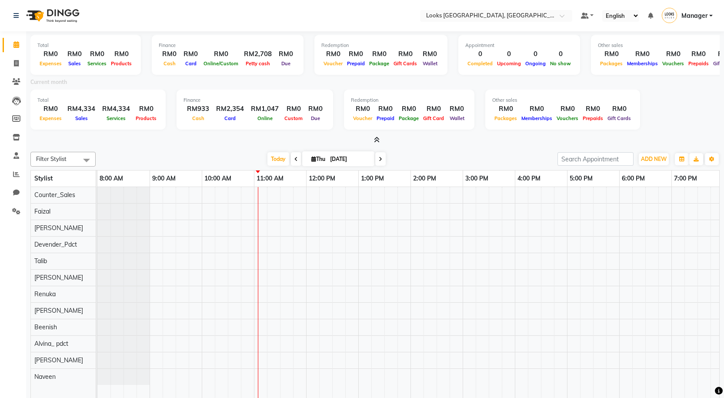
click at [377, 140] on icon at bounding box center [377, 140] width 6 height 7
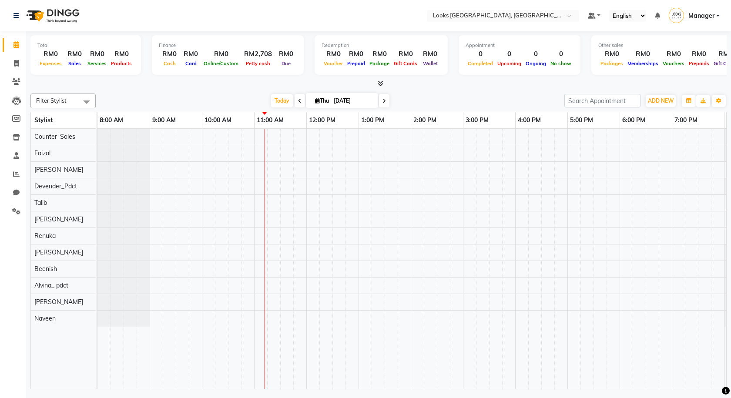
click at [380, 140] on div at bounding box center [436, 259] width 679 height 260
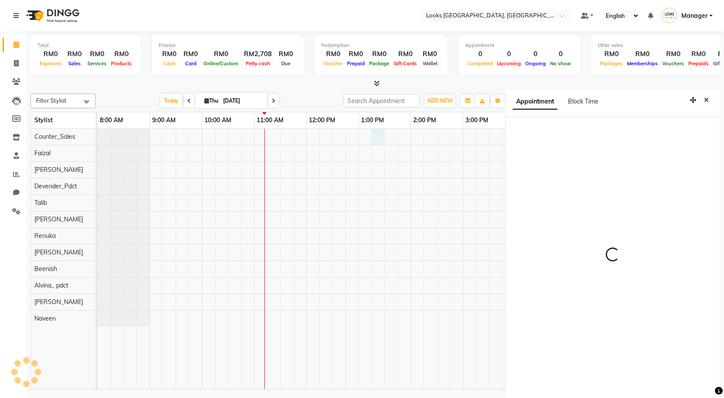
scroll to position [4, 0]
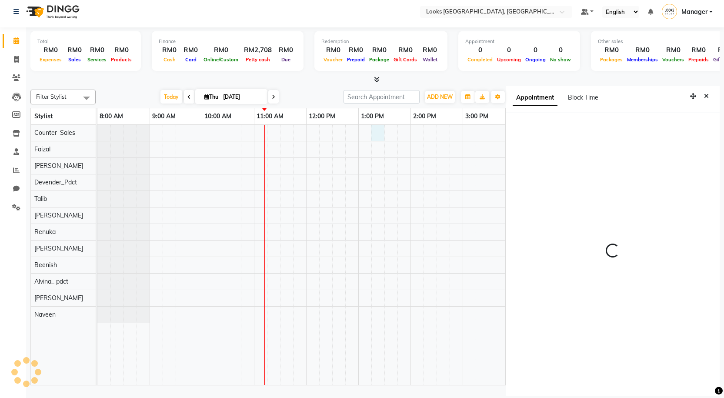
select select "795"
select select "75497"
select select "tentative"
